Goal: Information Seeking & Learning: Learn about a topic

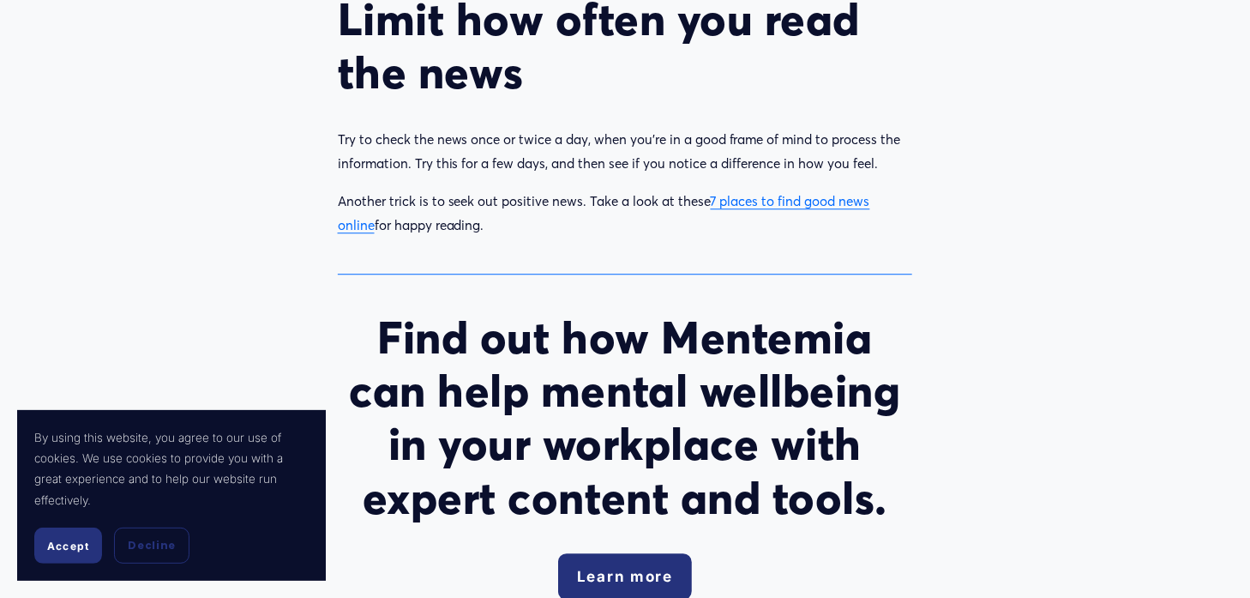
scroll to position [1955, 0]
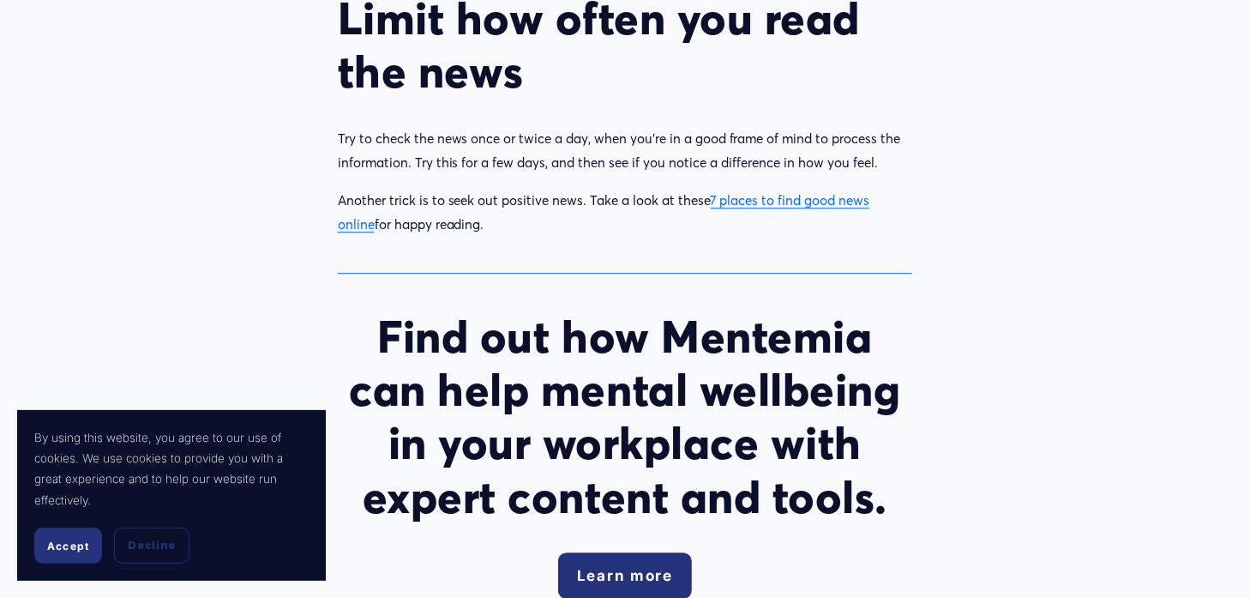
click at [821, 213] on p "Another trick is to seek out positive news. Take a look at these 7 places to fi…" at bounding box center [625, 212] width 575 height 47
click at [824, 206] on link "7 places to find good news online" at bounding box center [604, 211] width 532 height 39
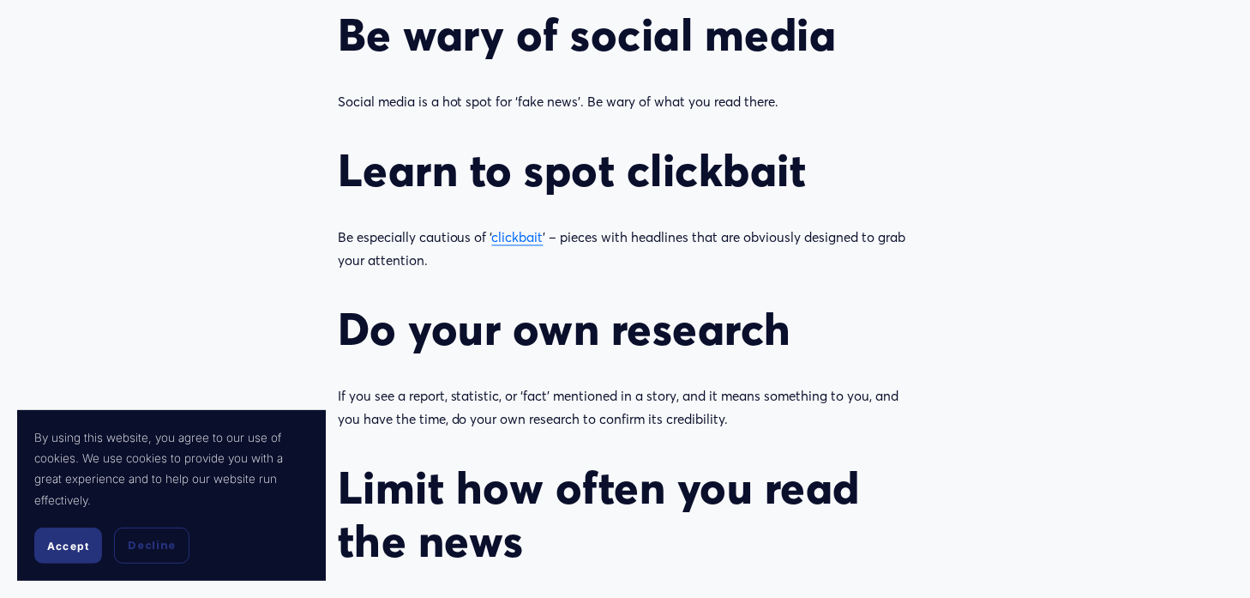
scroll to position [1484, 0]
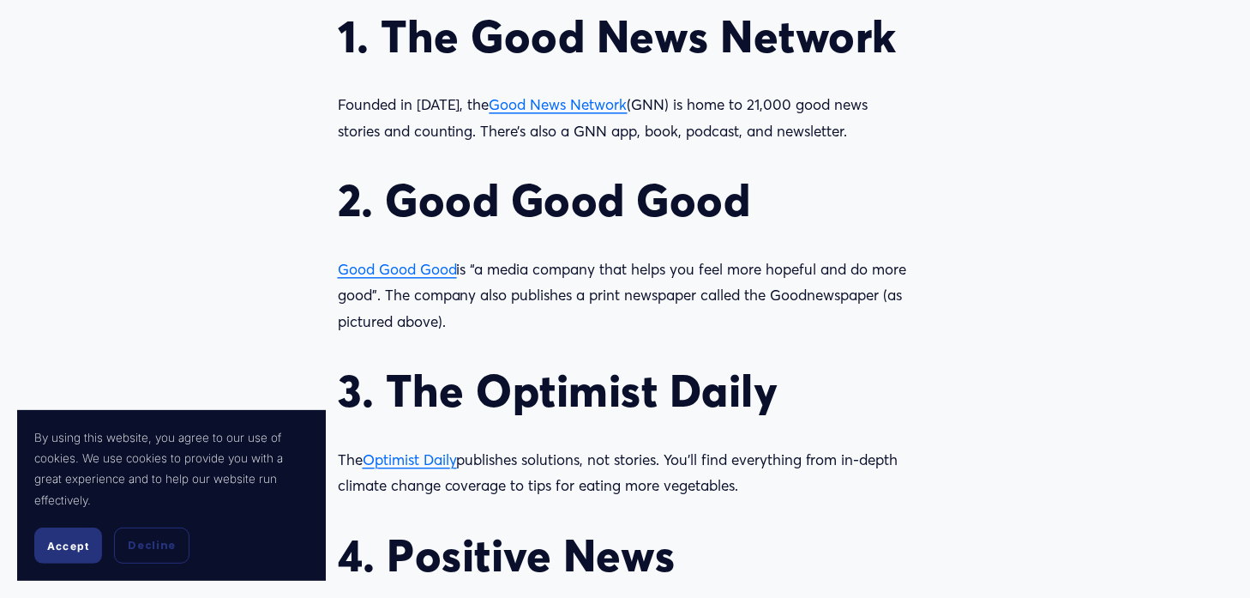
scroll to position [1697, 0]
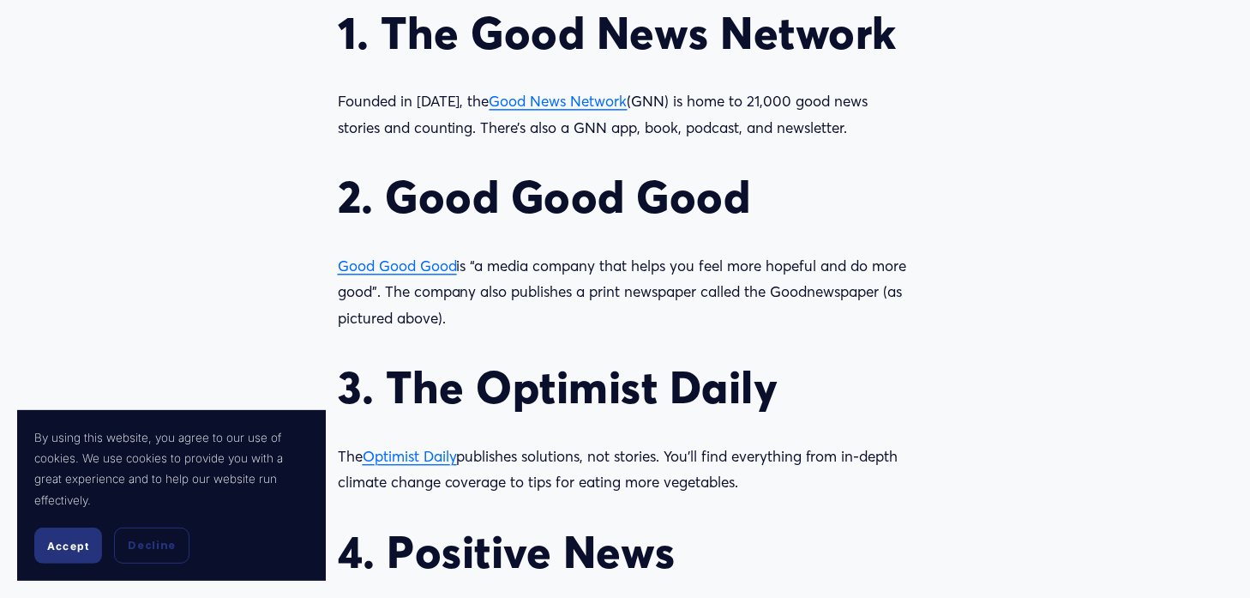
click at [429, 273] on span "Good Good Good" at bounding box center [397, 265] width 119 height 18
